Goal: Information Seeking & Learning: Learn about a topic

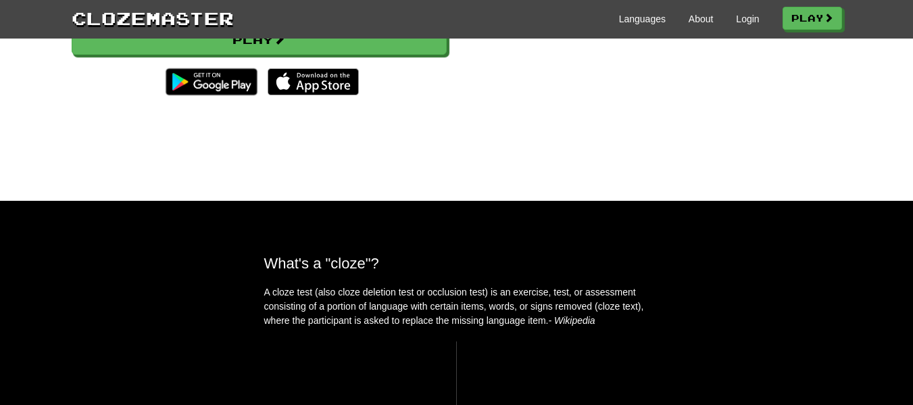
scroll to position [68, 0]
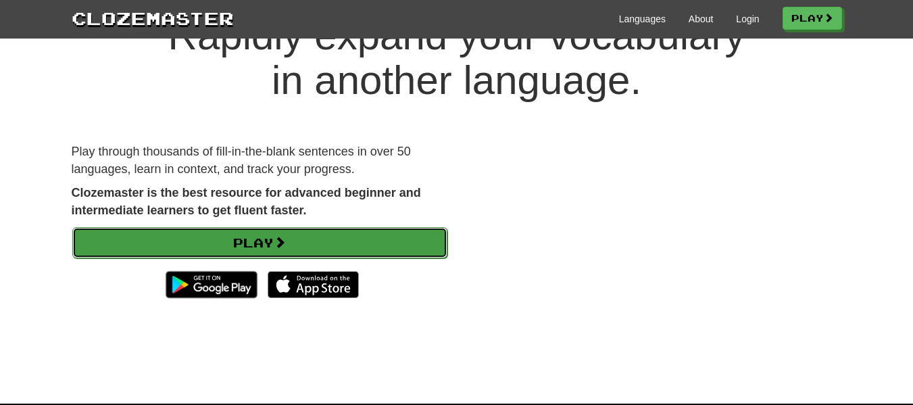
click at [240, 242] on link "Play" at bounding box center [259, 242] width 375 height 31
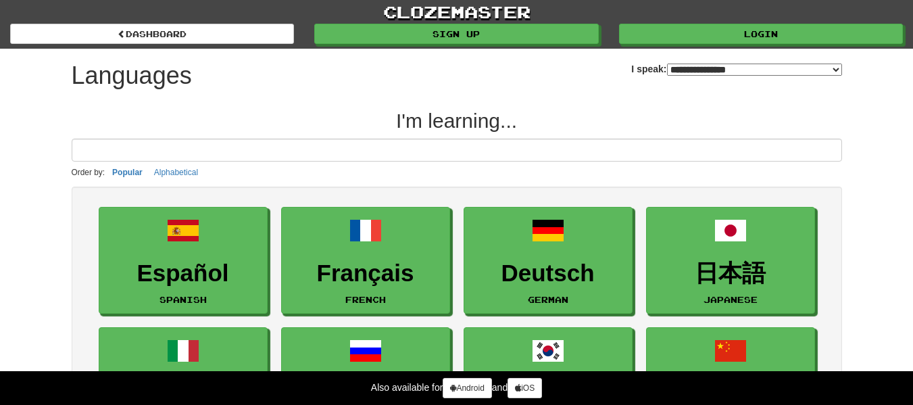
select select "*******"
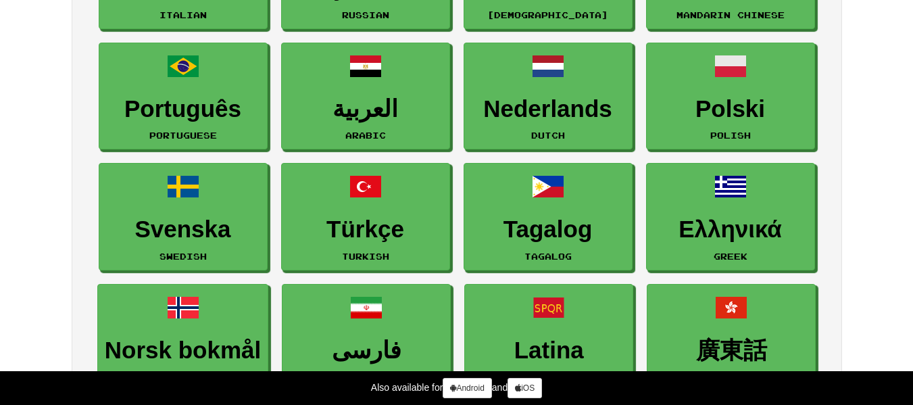
scroll to position [135, 0]
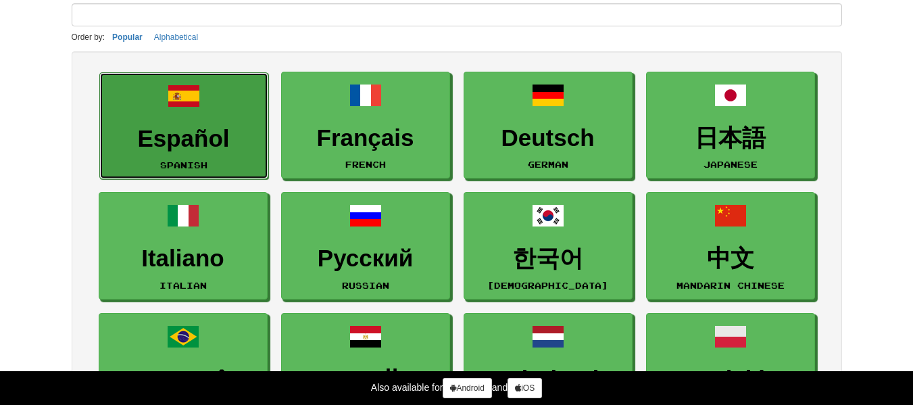
click at [196, 153] on link "Español Spanish" at bounding box center [183, 125] width 169 height 107
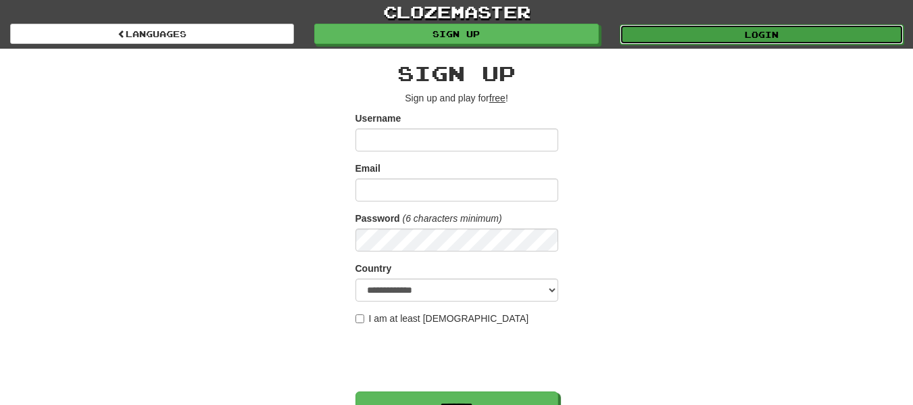
click at [790, 39] on link "Login" at bounding box center [762, 34] width 284 height 20
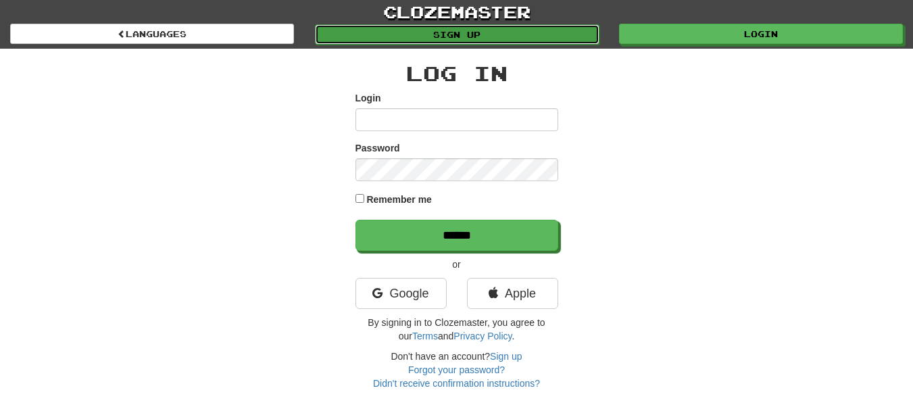
click at [565, 27] on link "Sign up" at bounding box center [457, 34] width 284 height 20
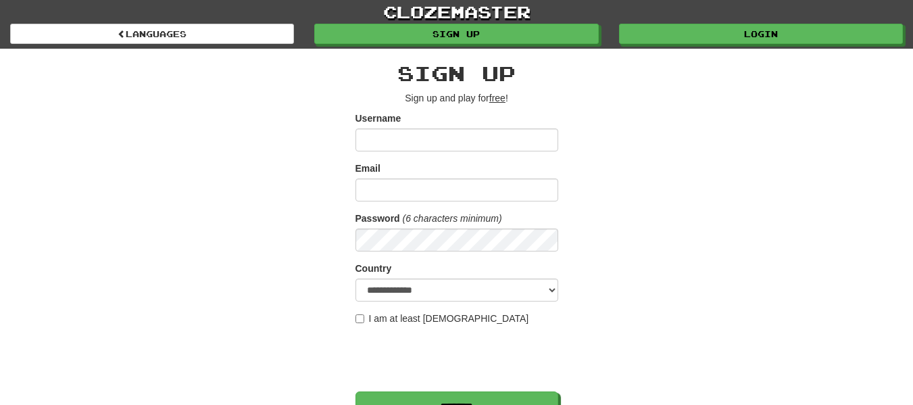
scroll to position [135, 0]
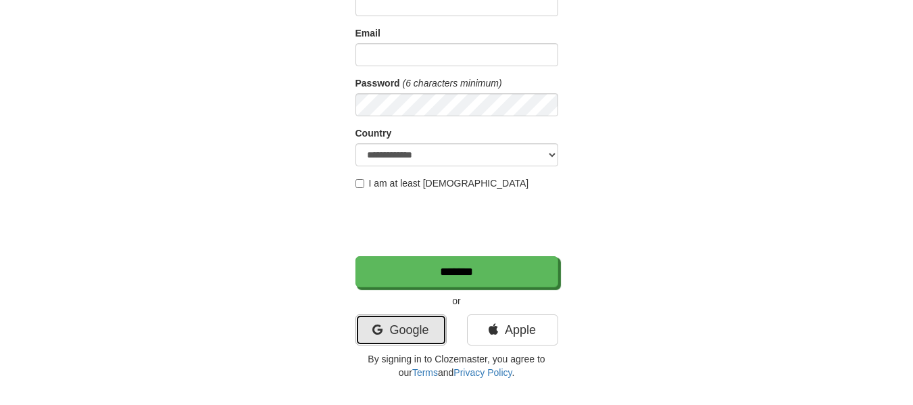
click at [415, 315] on link "Google" at bounding box center [401, 329] width 91 height 31
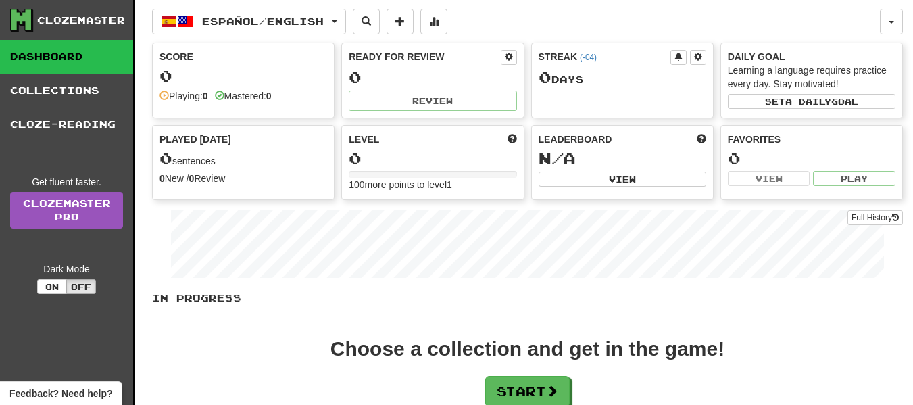
scroll to position [135, 0]
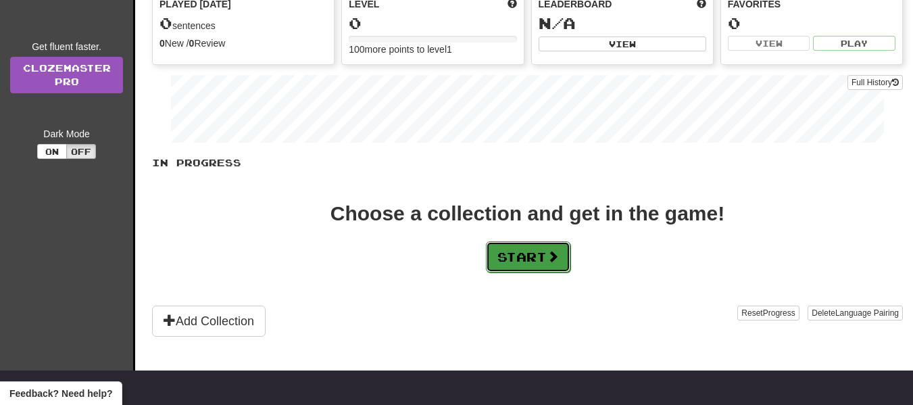
click at [551, 267] on button "Start" at bounding box center [528, 256] width 85 height 31
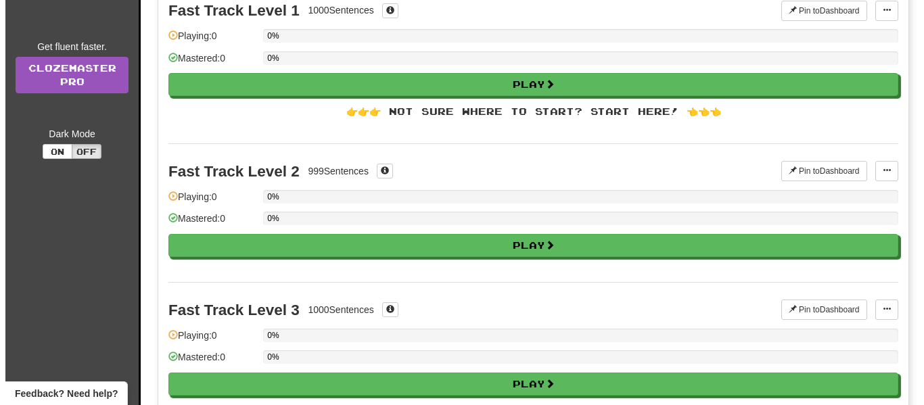
scroll to position [0, 0]
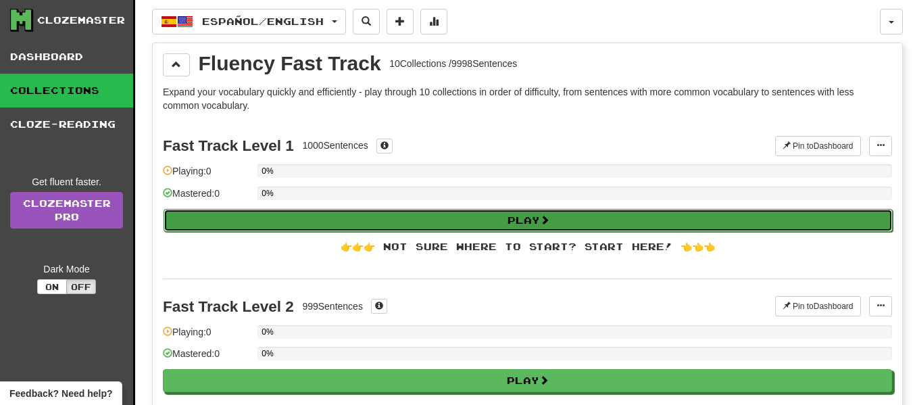
click at [460, 221] on button "Play" at bounding box center [528, 220] width 729 height 23
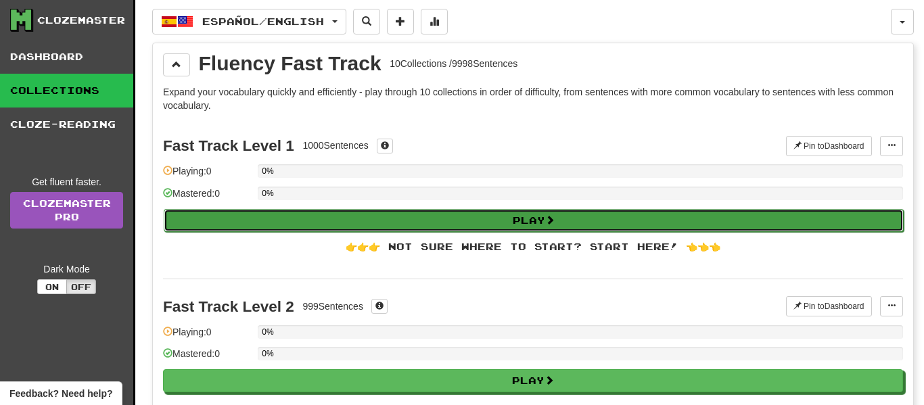
select select "**"
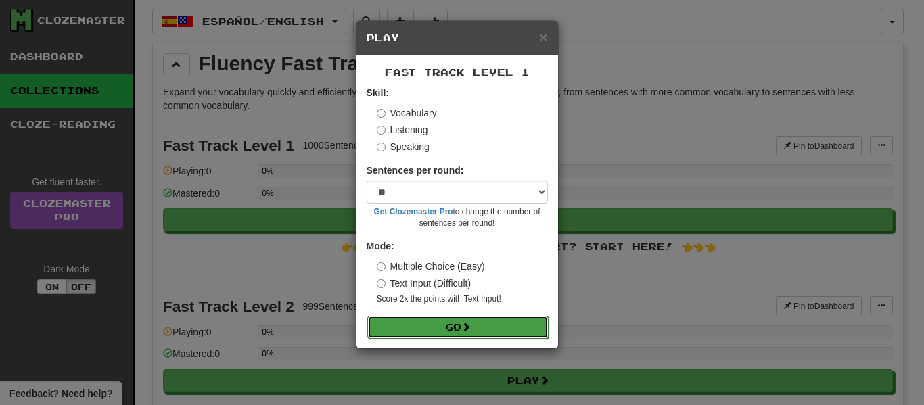
click at [478, 329] on button "Go" at bounding box center [457, 327] width 181 height 23
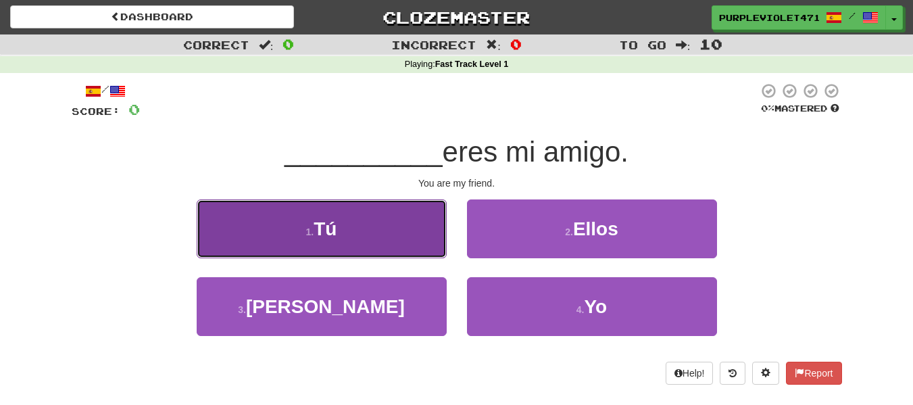
click at [373, 250] on button "1 . Tú" at bounding box center [322, 228] width 250 height 59
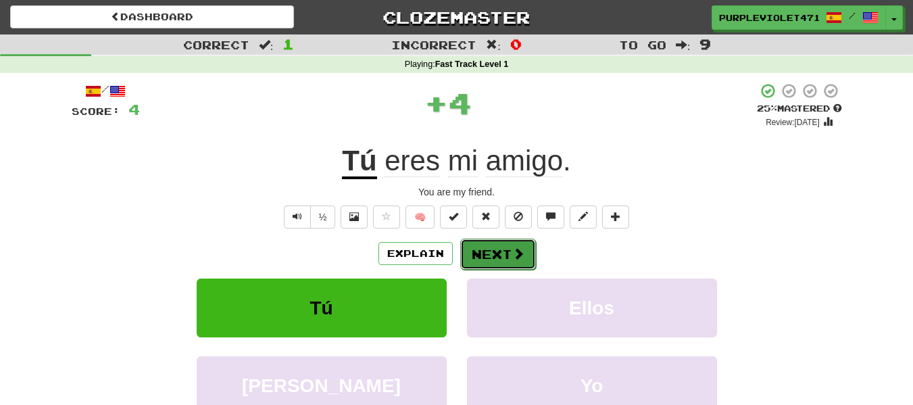
click at [494, 241] on button "Next" at bounding box center [498, 254] width 76 height 31
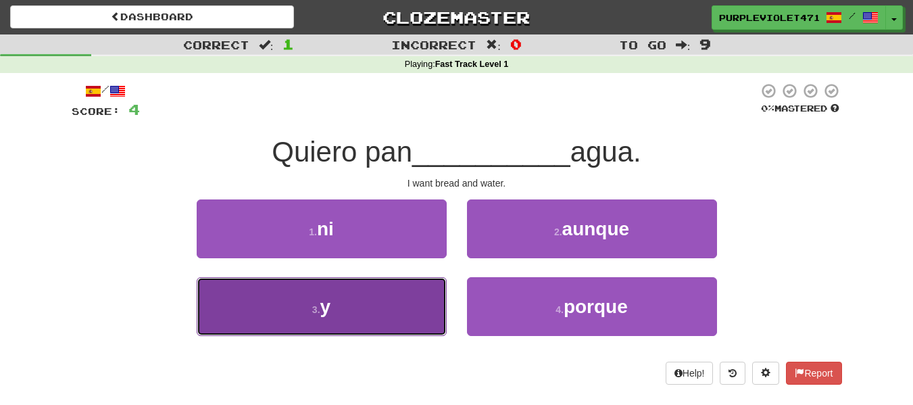
click at [332, 329] on button "3 . y" at bounding box center [322, 306] width 250 height 59
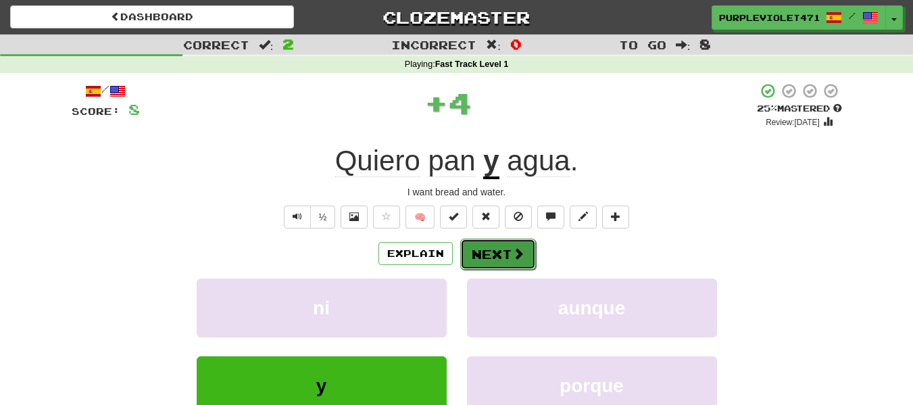
click at [499, 251] on button "Next" at bounding box center [498, 254] width 76 height 31
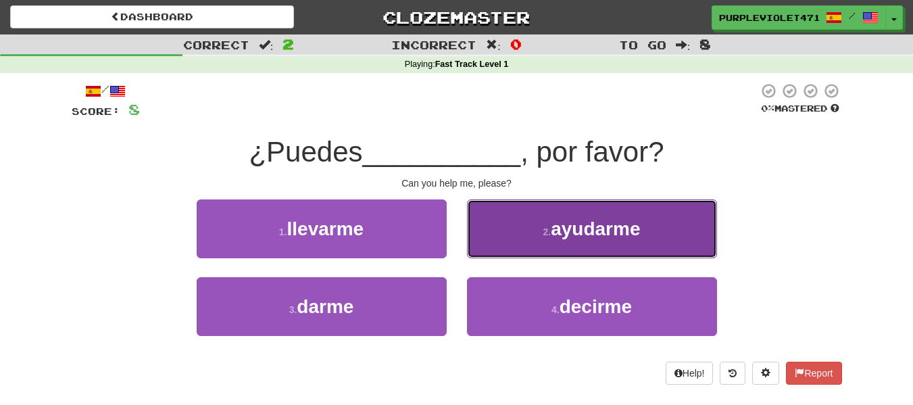
click at [552, 227] on span "ayudarme" at bounding box center [595, 228] width 89 height 21
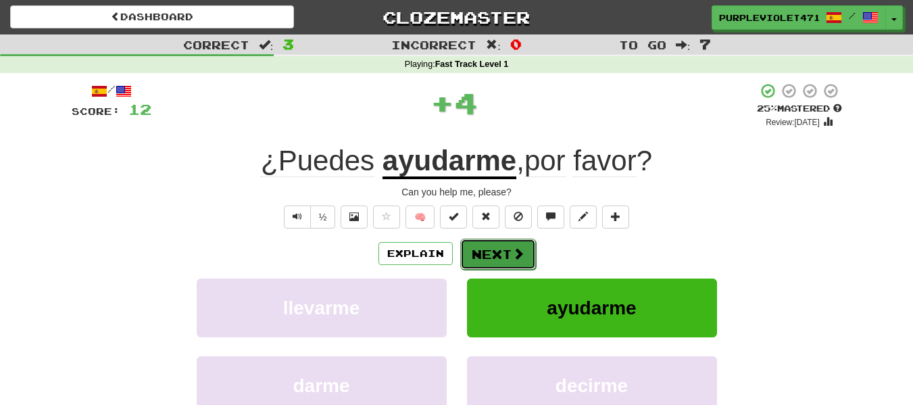
click at [499, 257] on button "Next" at bounding box center [498, 254] width 76 height 31
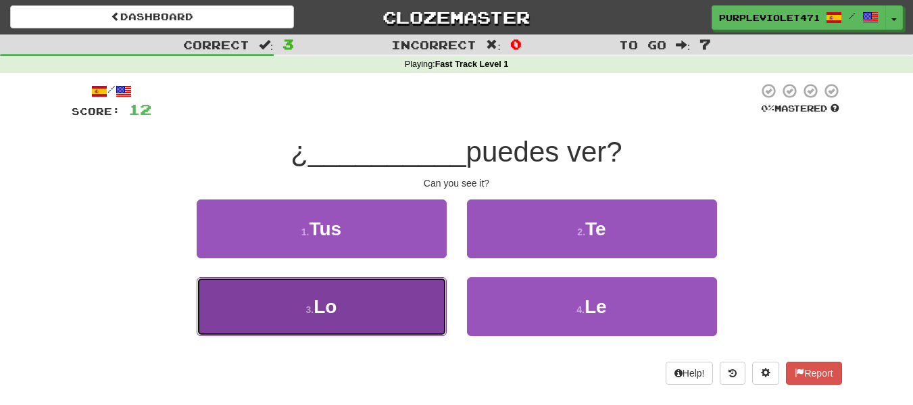
click at [401, 292] on button "3 . Lo" at bounding box center [322, 306] width 250 height 59
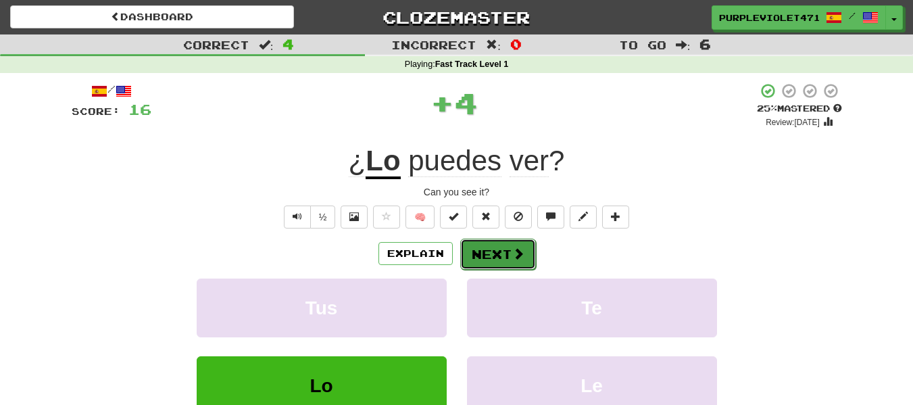
click at [486, 245] on button "Next" at bounding box center [498, 254] width 76 height 31
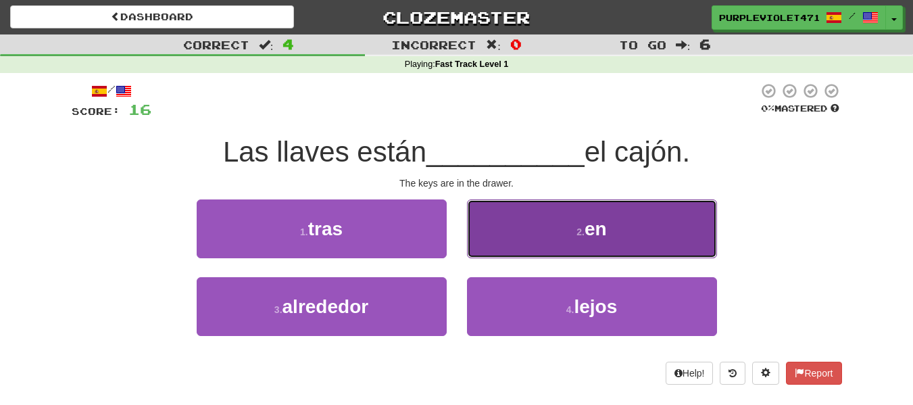
click at [571, 231] on button "2 . en" at bounding box center [592, 228] width 250 height 59
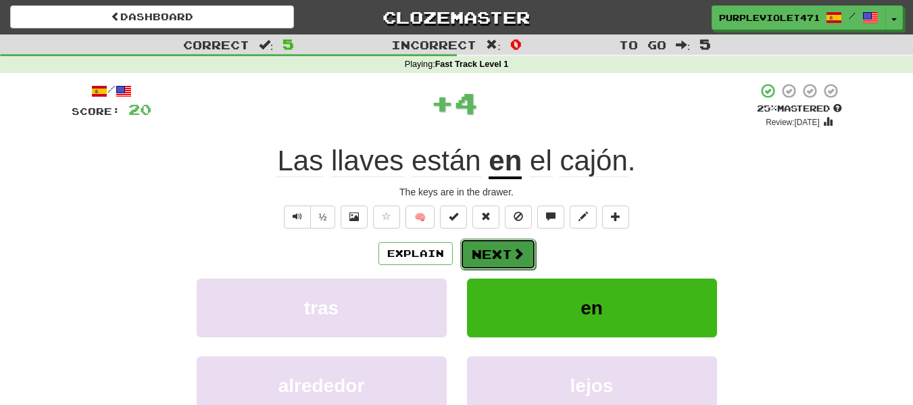
click at [502, 252] on button "Next" at bounding box center [498, 254] width 76 height 31
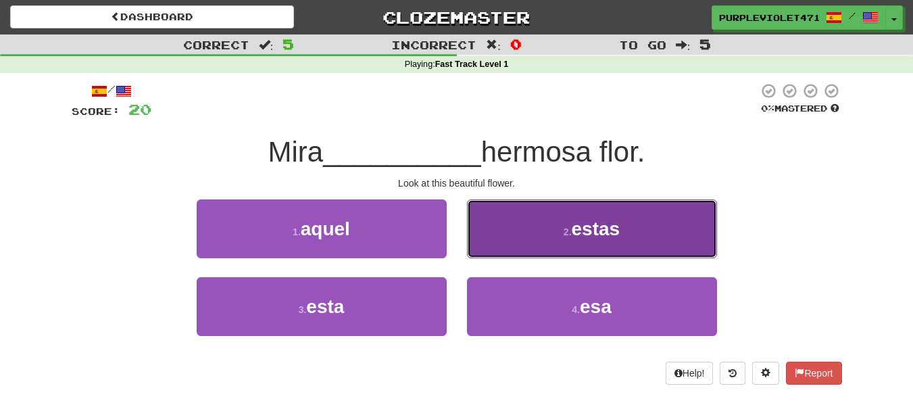
click at [596, 235] on span "estas" at bounding box center [596, 228] width 49 height 21
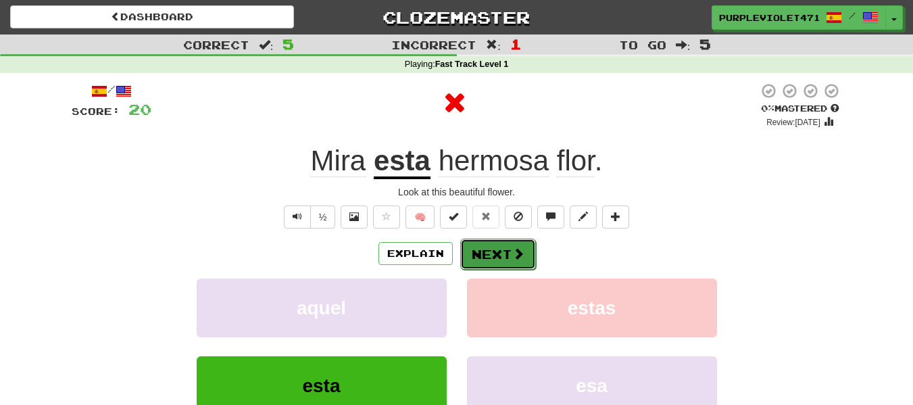
click at [510, 254] on button "Next" at bounding box center [498, 254] width 76 height 31
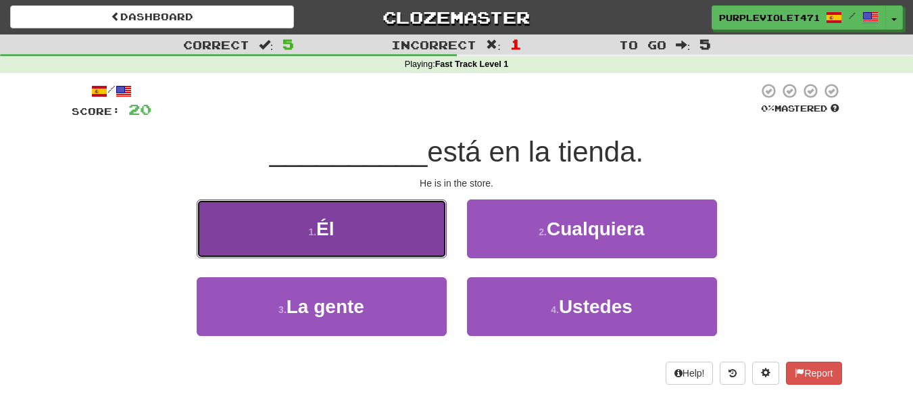
click at [400, 216] on button "1 . Él" at bounding box center [322, 228] width 250 height 59
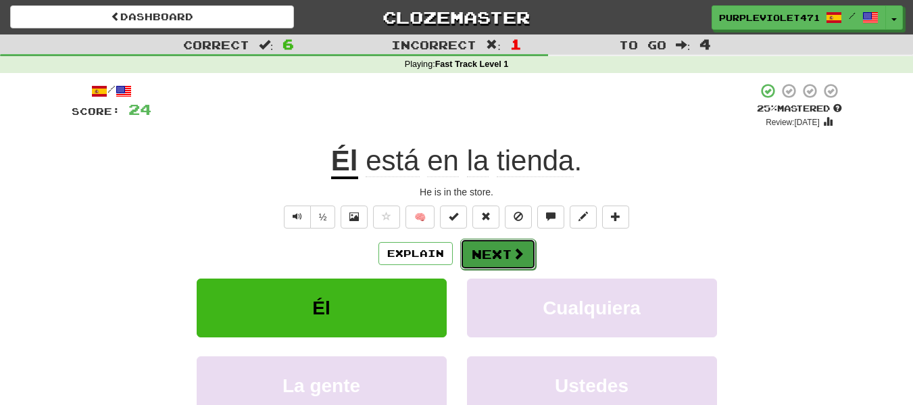
click at [507, 250] on button "Next" at bounding box center [498, 254] width 76 height 31
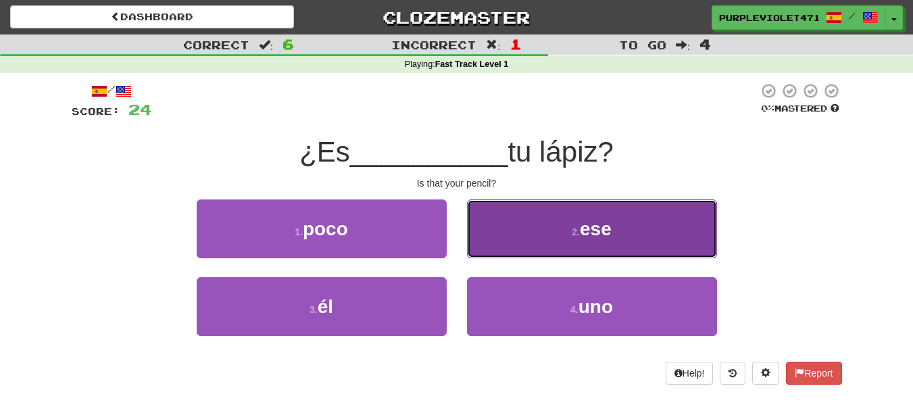
click at [596, 231] on span "ese" at bounding box center [596, 228] width 32 height 21
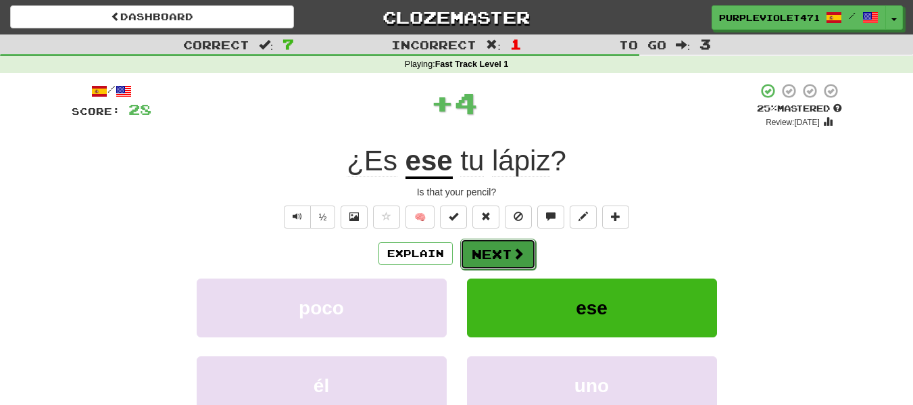
click at [512, 247] on span at bounding box center [518, 253] width 12 height 12
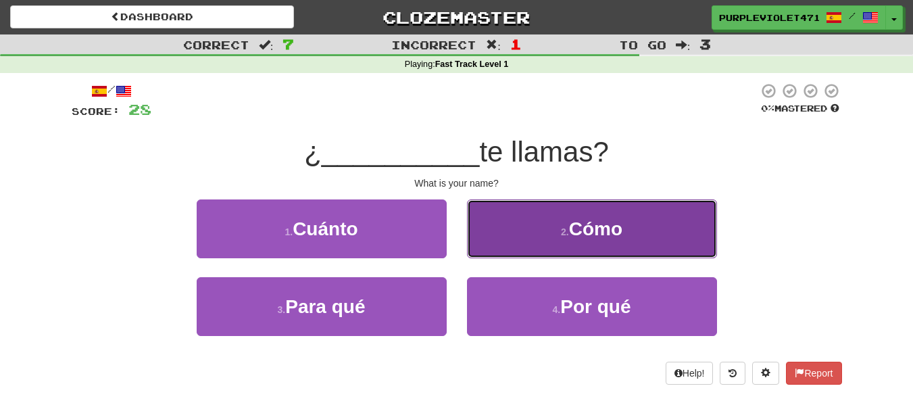
click at [638, 224] on button "2 . Cómo" at bounding box center [592, 228] width 250 height 59
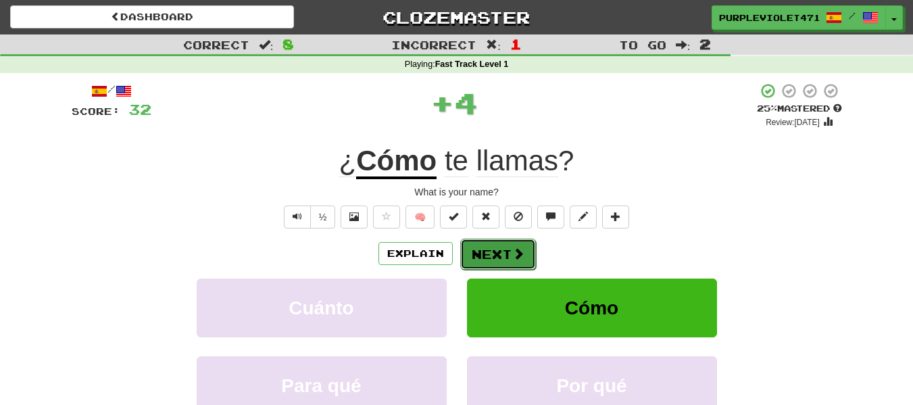
click at [504, 249] on button "Next" at bounding box center [498, 254] width 76 height 31
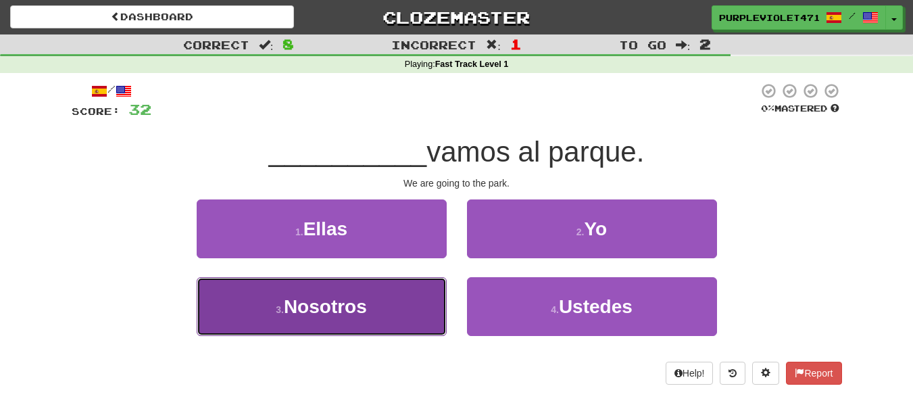
click at [402, 306] on button "3 . Nosotros" at bounding box center [322, 306] width 250 height 59
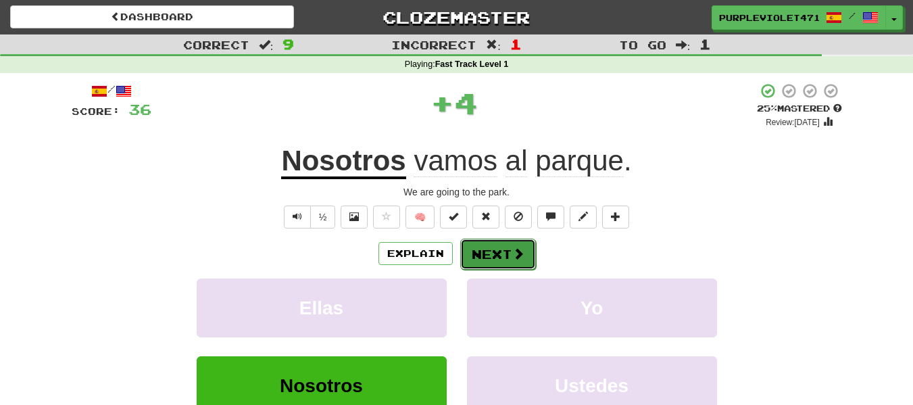
click at [512, 250] on span at bounding box center [518, 253] width 12 height 12
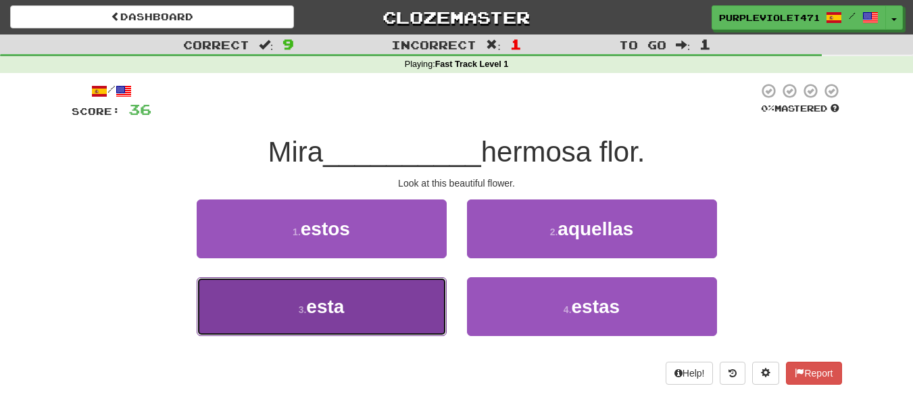
click at [423, 283] on button "3 . esta" at bounding box center [322, 306] width 250 height 59
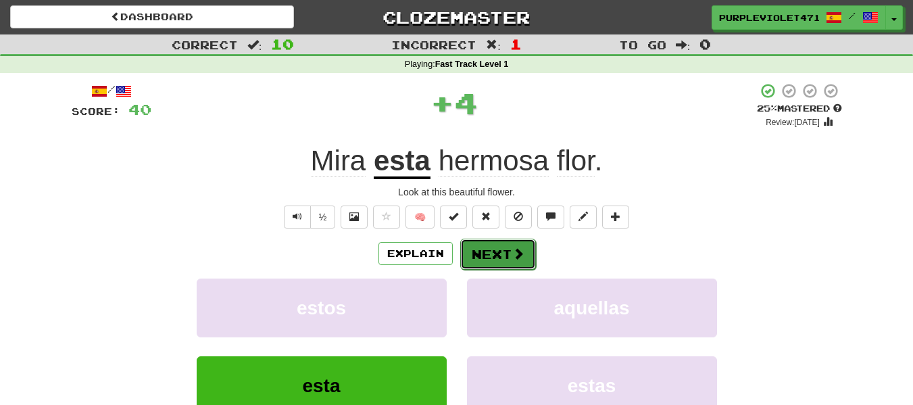
click at [477, 248] on button "Next" at bounding box center [498, 254] width 76 height 31
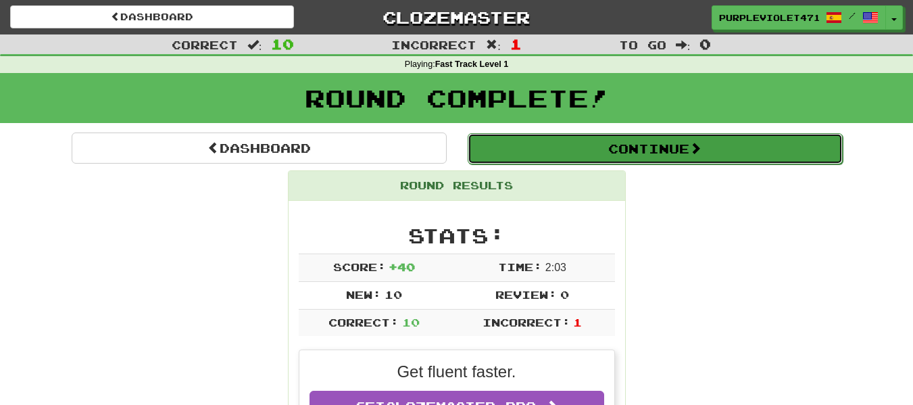
click at [629, 146] on button "Continue" at bounding box center [655, 148] width 375 height 31
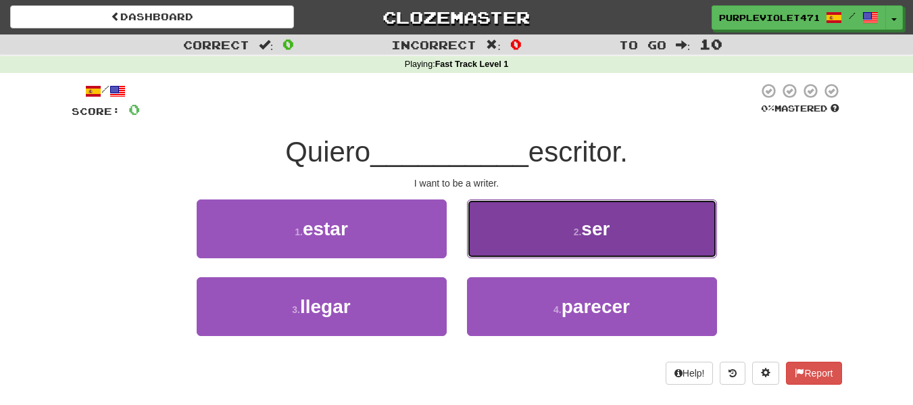
click at [624, 224] on button "2 . ser" at bounding box center [592, 228] width 250 height 59
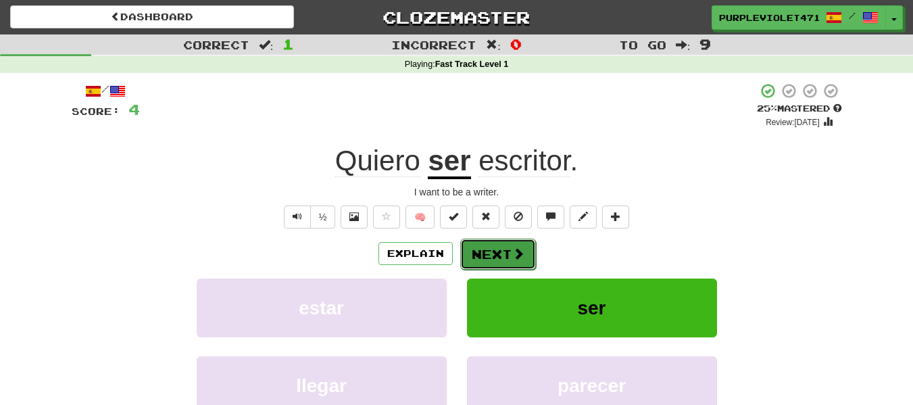
click at [504, 251] on button "Next" at bounding box center [498, 254] width 76 height 31
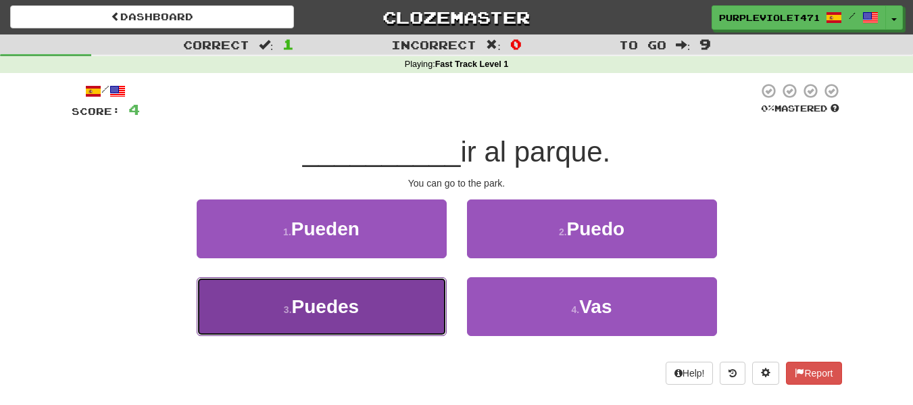
click at [372, 306] on button "3 . Puedes" at bounding box center [322, 306] width 250 height 59
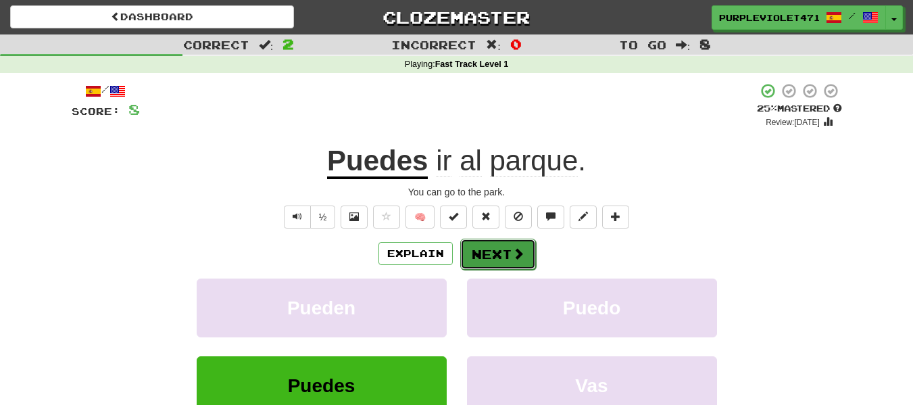
click at [492, 253] on button "Next" at bounding box center [498, 254] width 76 height 31
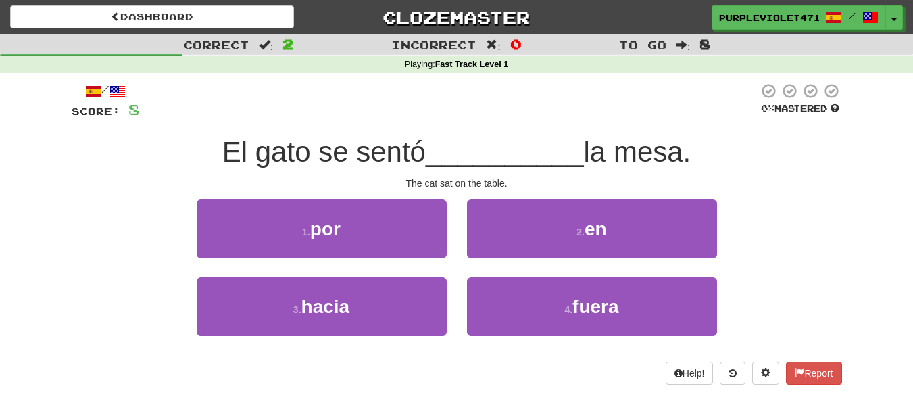
click at [124, 89] on span at bounding box center [118, 91] width 16 height 16
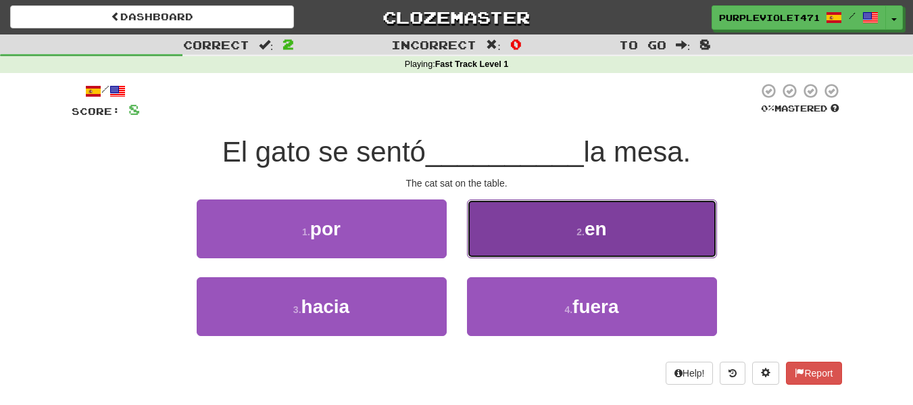
click at [600, 233] on span "en" at bounding box center [596, 228] width 22 height 21
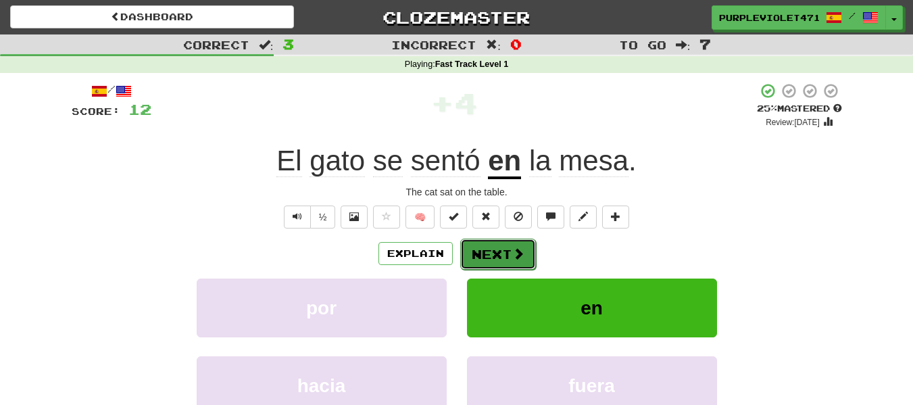
click at [525, 249] on button "Next" at bounding box center [498, 254] width 76 height 31
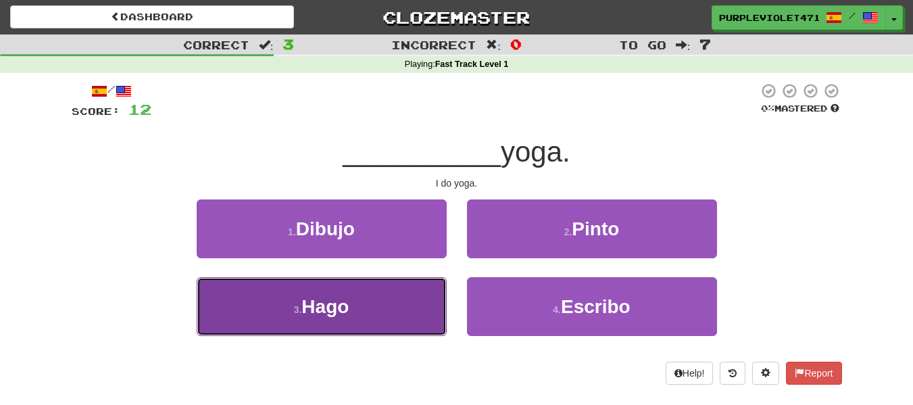
click at [362, 314] on button "3 . Hago" at bounding box center [322, 306] width 250 height 59
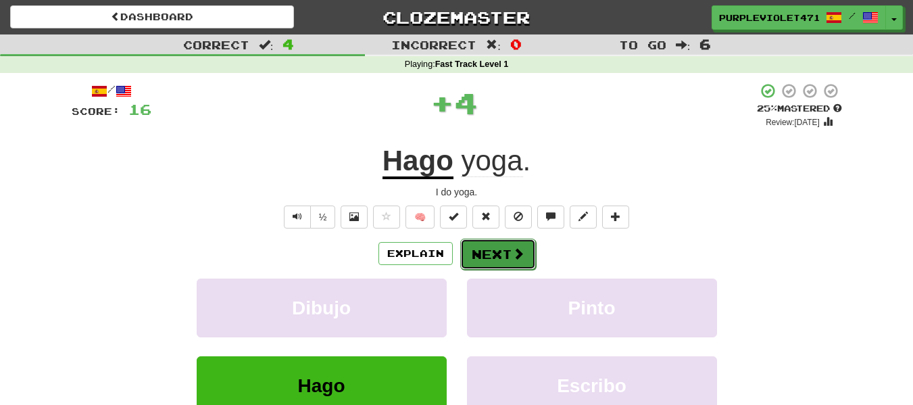
click at [472, 256] on button "Next" at bounding box center [498, 254] width 76 height 31
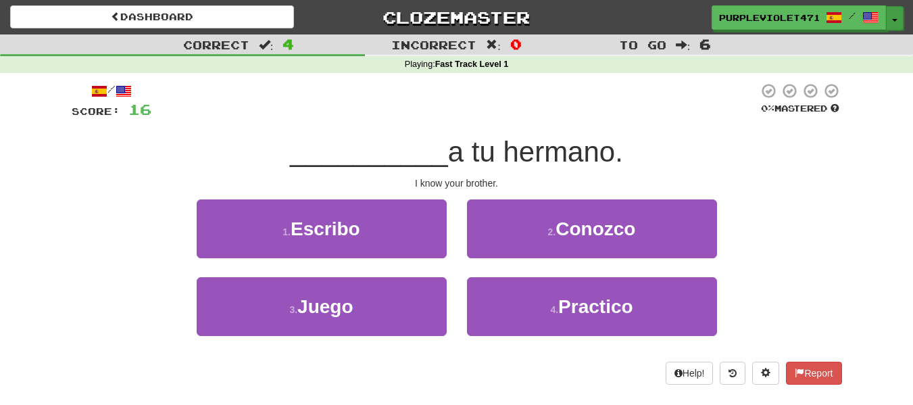
click at [893, 21] on span "button" at bounding box center [894, 20] width 5 height 3
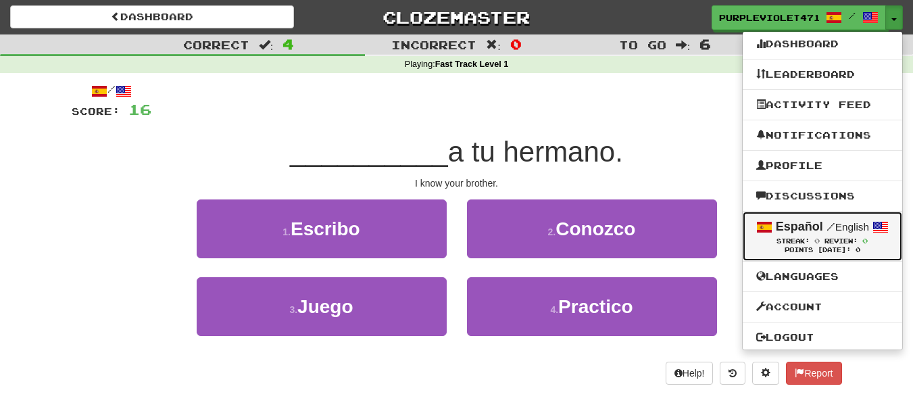
click at [862, 234] on div "Español / English" at bounding box center [823, 227] width 133 height 18
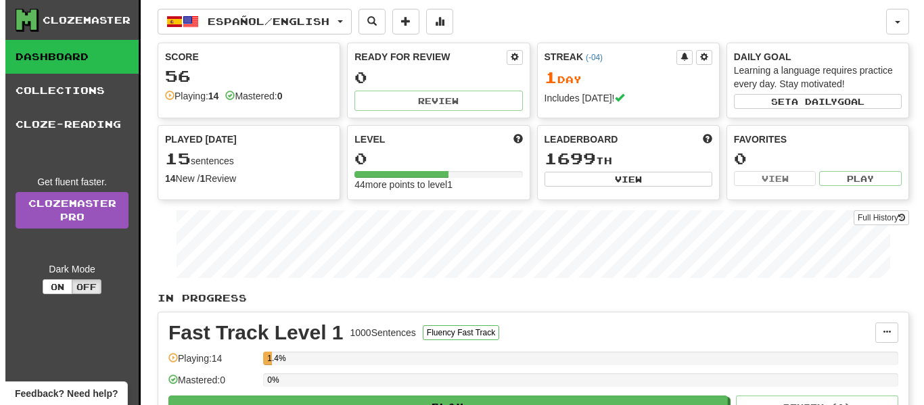
scroll to position [135, 0]
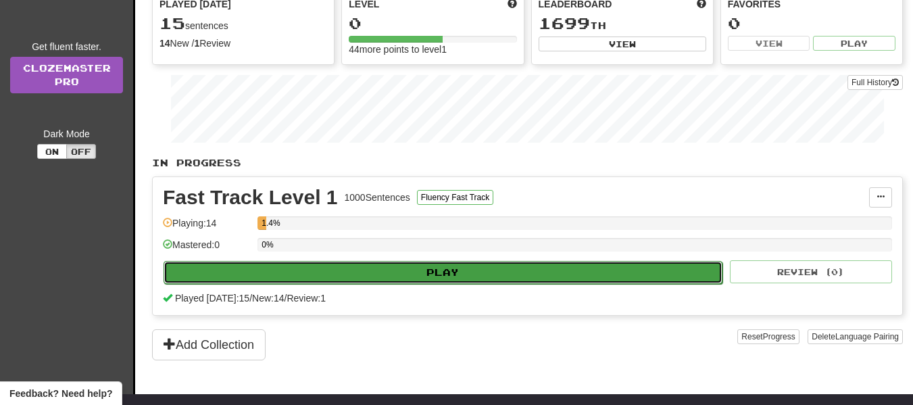
click at [399, 274] on button "Play" at bounding box center [443, 272] width 559 height 23
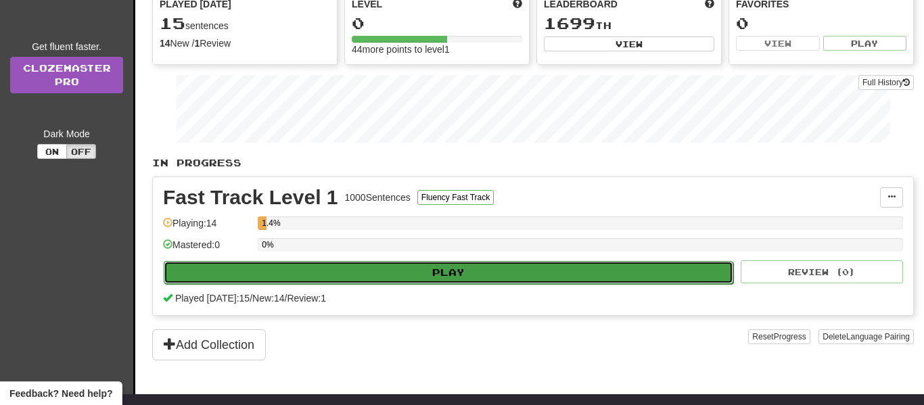
select select "**"
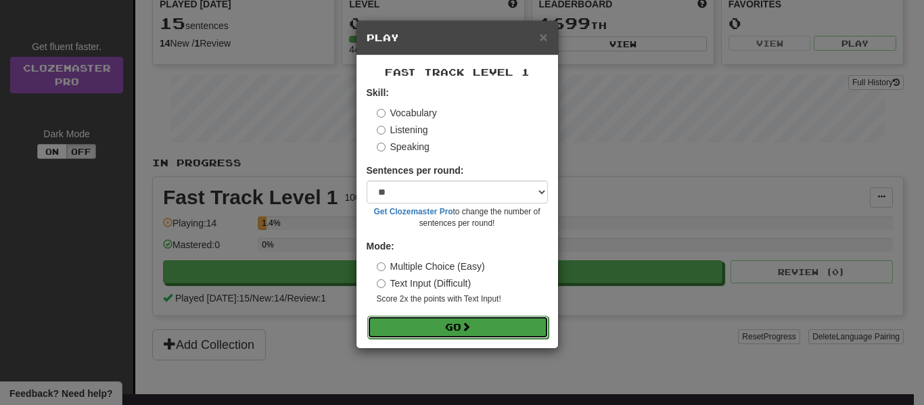
click at [452, 328] on button "Go" at bounding box center [457, 327] width 181 height 23
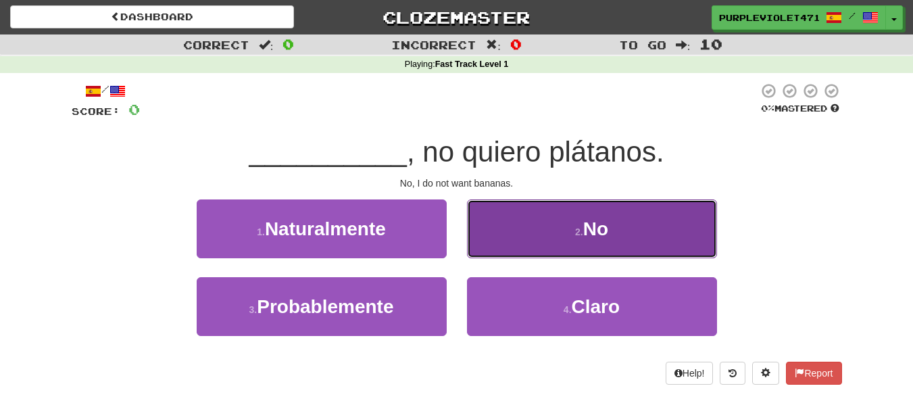
click at [600, 221] on span "No" at bounding box center [595, 228] width 25 height 21
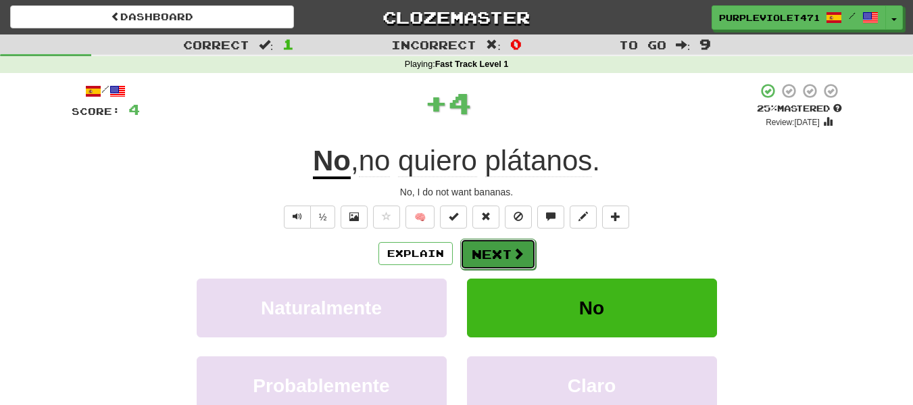
click at [508, 252] on button "Next" at bounding box center [498, 254] width 76 height 31
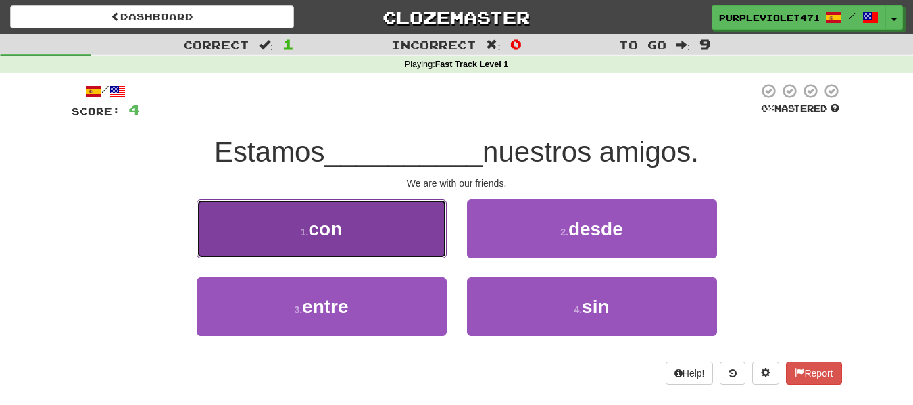
click at [344, 243] on button "1 . con" at bounding box center [322, 228] width 250 height 59
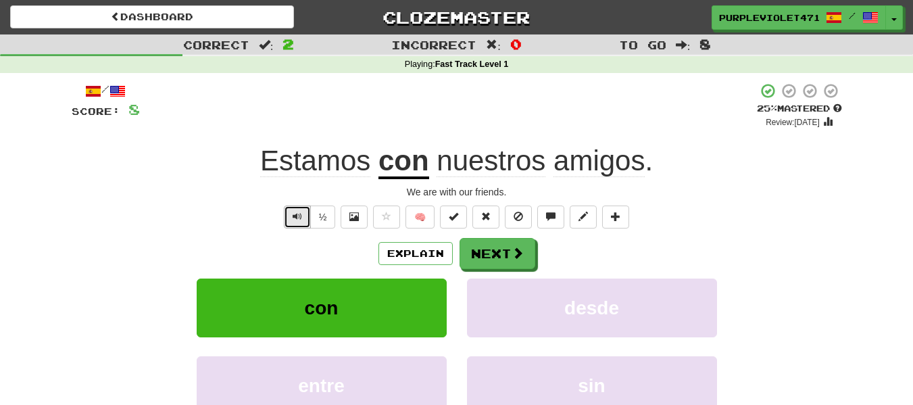
click at [304, 219] on button "Text-to-speech controls" at bounding box center [297, 217] width 27 height 23
click at [456, 191] on div "We are with our friends." at bounding box center [457, 192] width 771 height 14
click at [419, 253] on button "Explain" at bounding box center [416, 253] width 74 height 23
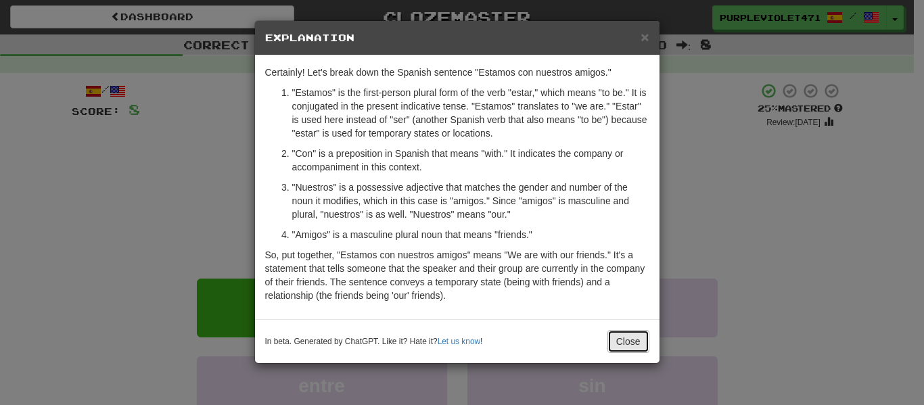
click at [623, 337] on button "Close" at bounding box center [628, 341] width 42 height 23
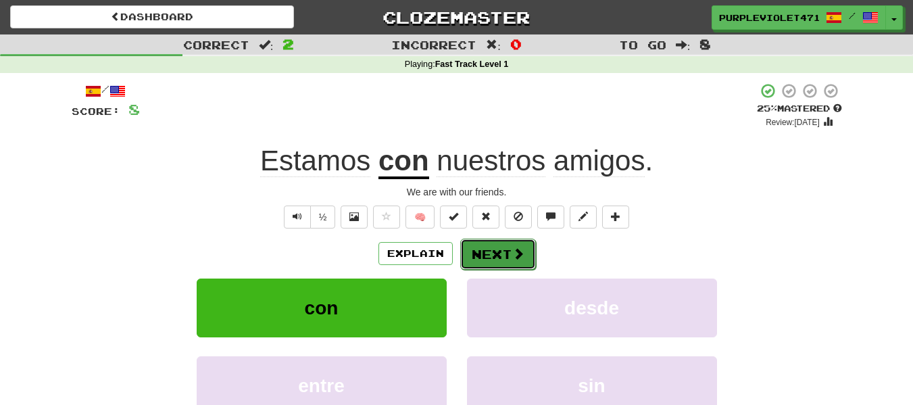
click at [508, 263] on button "Next" at bounding box center [498, 254] width 76 height 31
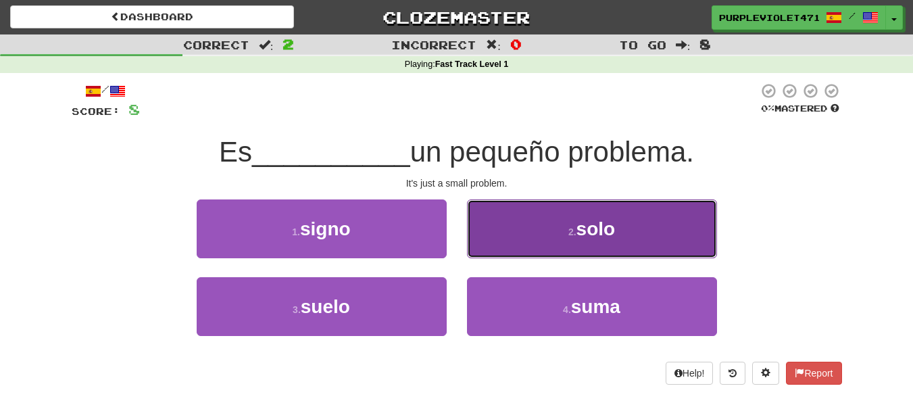
click at [598, 237] on span "solo" at bounding box center [596, 228] width 39 height 21
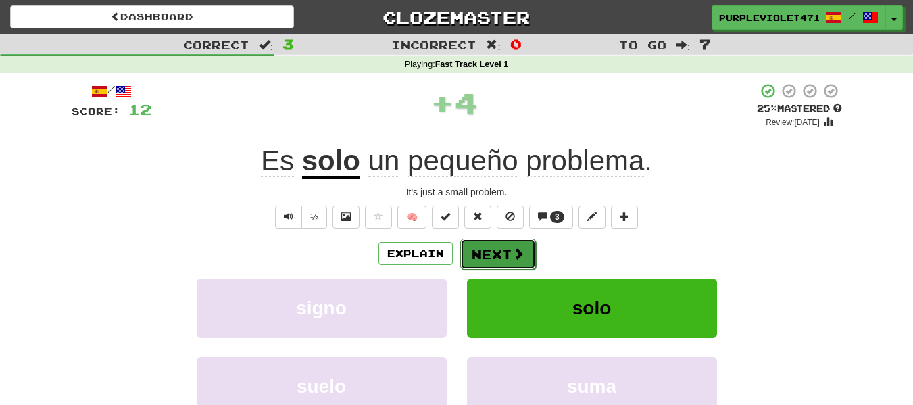
click at [514, 260] on span at bounding box center [518, 253] width 12 height 12
